Goal: Transaction & Acquisition: Download file/media

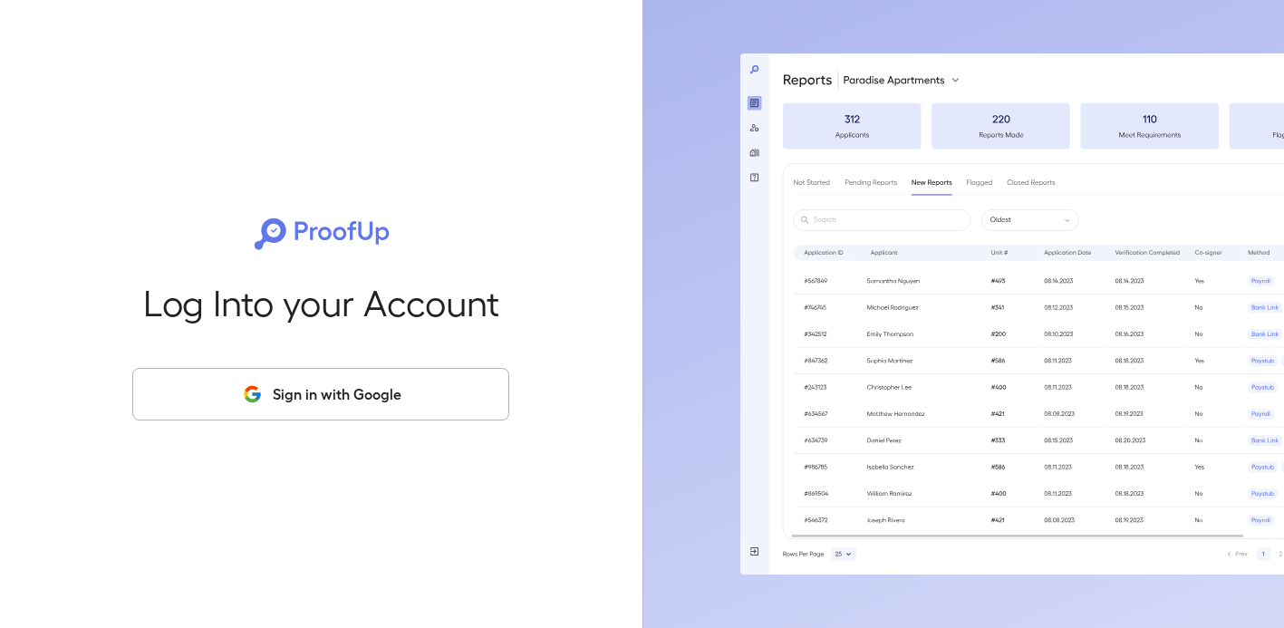
click at [368, 402] on button "Sign in with Google" at bounding box center [320, 394] width 377 height 53
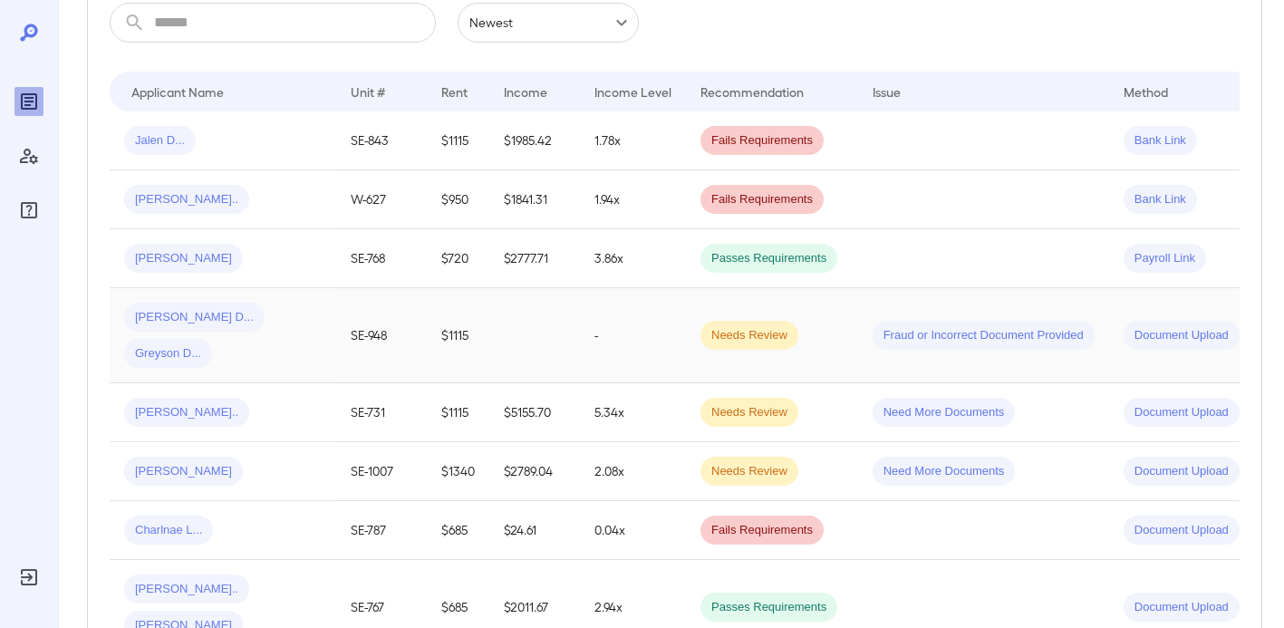
scroll to position [325, 0]
click at [431, 262] on td "$720" at bounding box center [458, 257] width 63 height 59
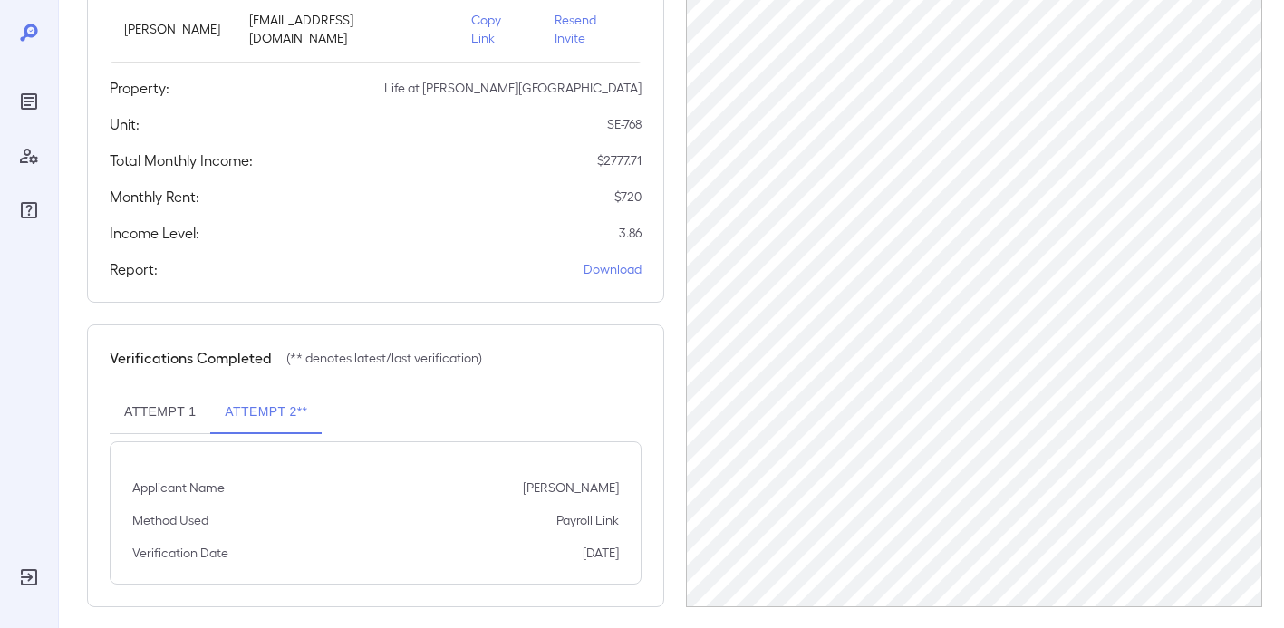
scroll to position [300, 0]
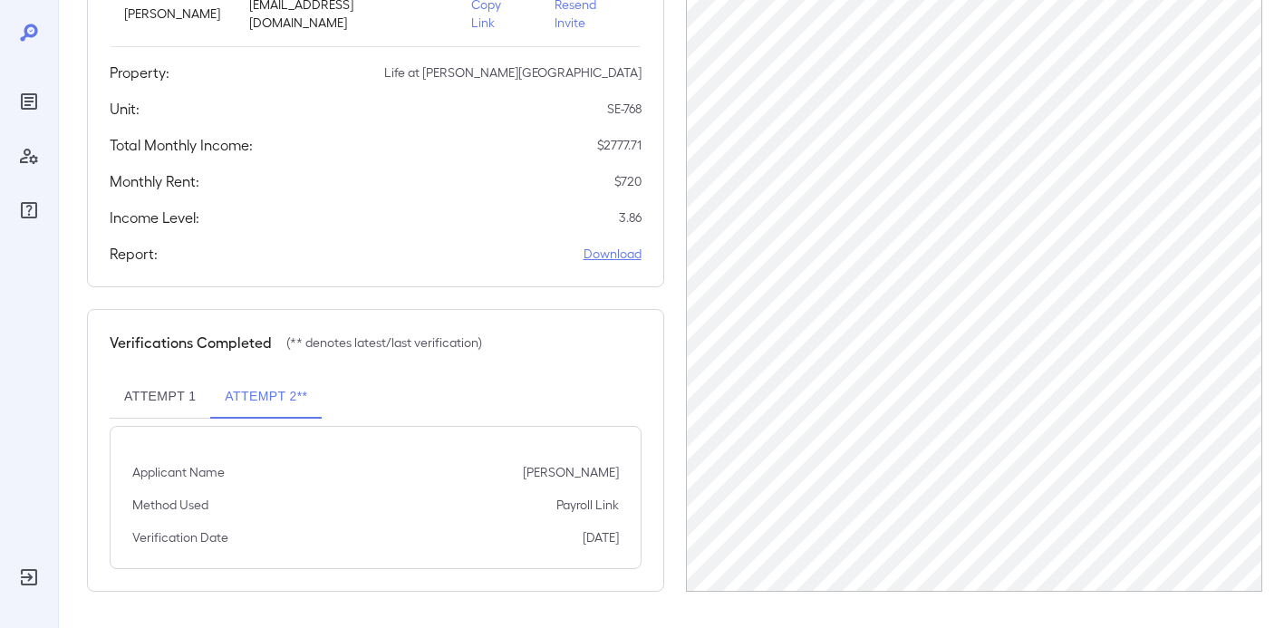
click at [605, 255] on link "Download" at bounding box center [613, 254] width 58 height 18
